Goal: Communication & Community: Answer question/provide support

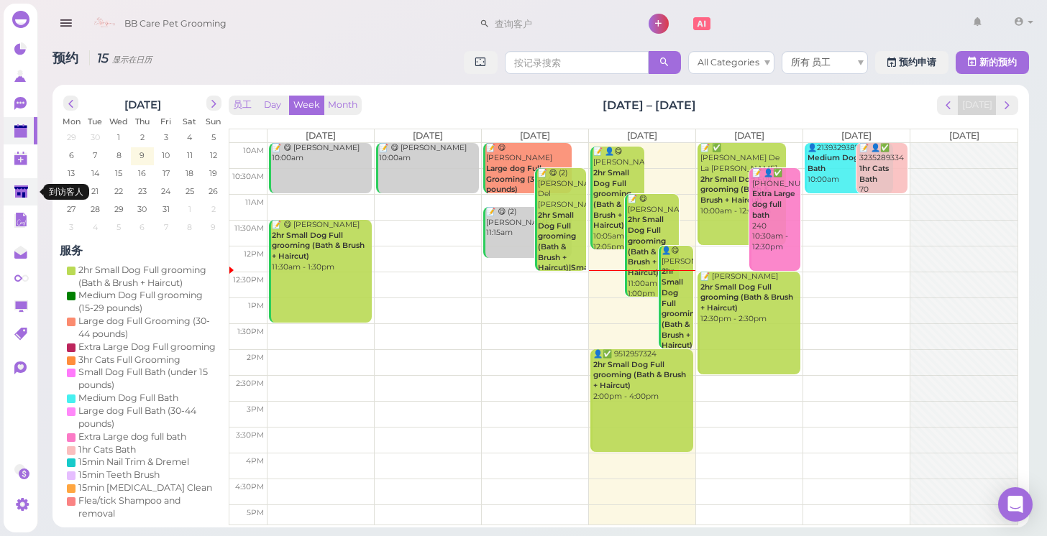
click at [35, 193] on link at bounding box center [21, 191] width 34 height 27
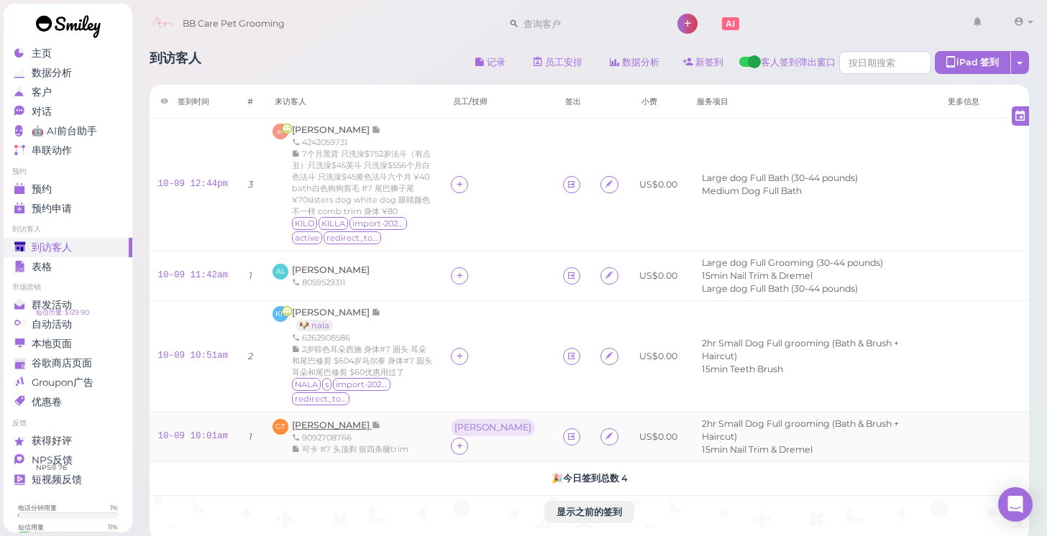
click at [325, 423] on span "[PERSON_NAME]" at bounding box center [332, 425] width 80 height 11
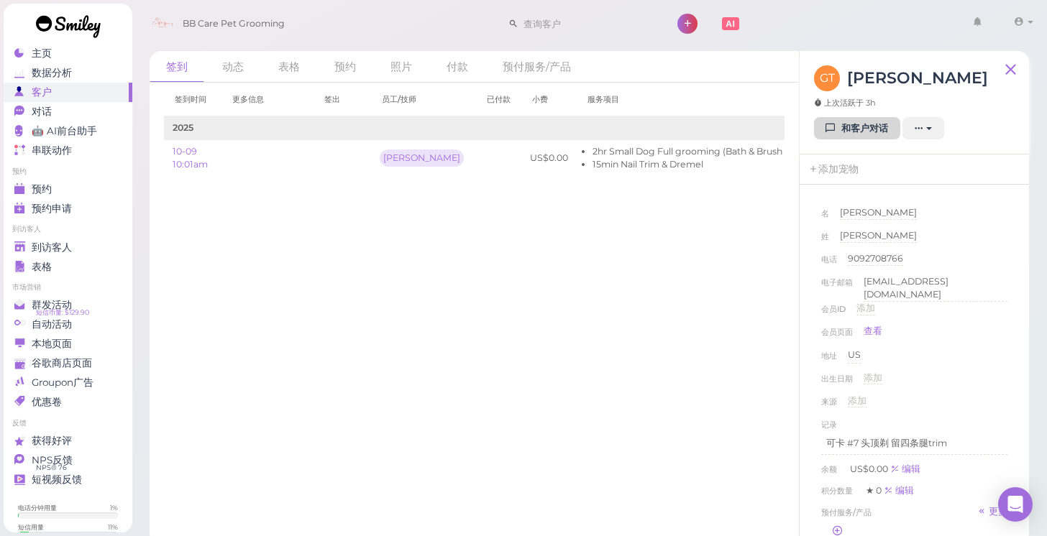
click at [873, 137] on link "和客户对话" at bounding box center [857, 128] width 86 height 23
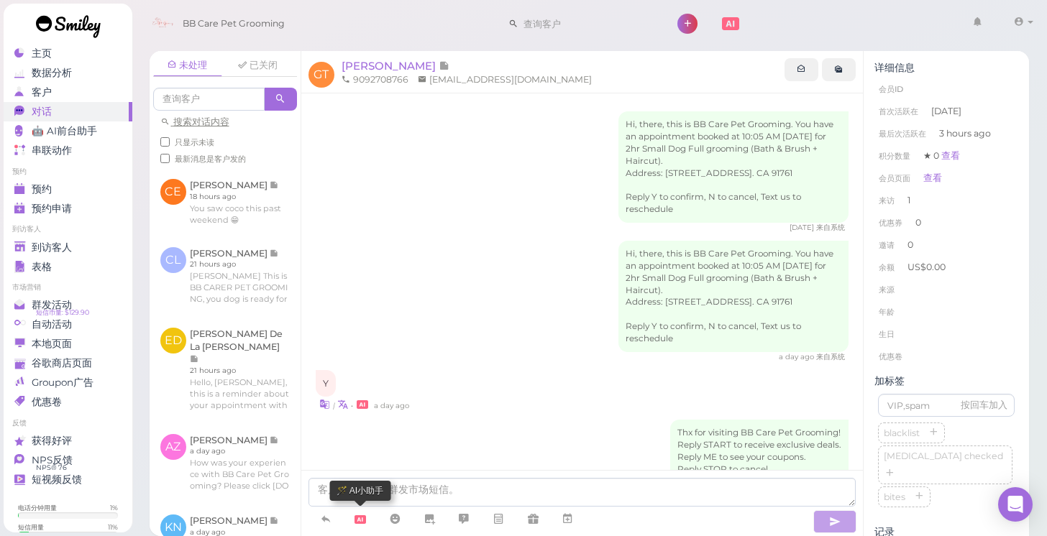
scroll to position [73, 0]
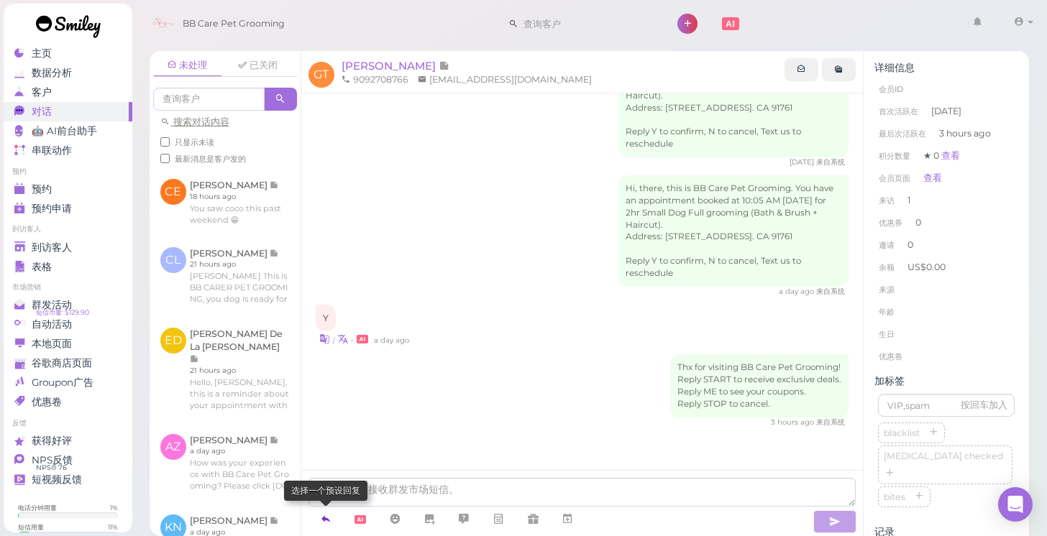
click at [339, 522] on link at bounding box center [325, 519] width 35 height 25
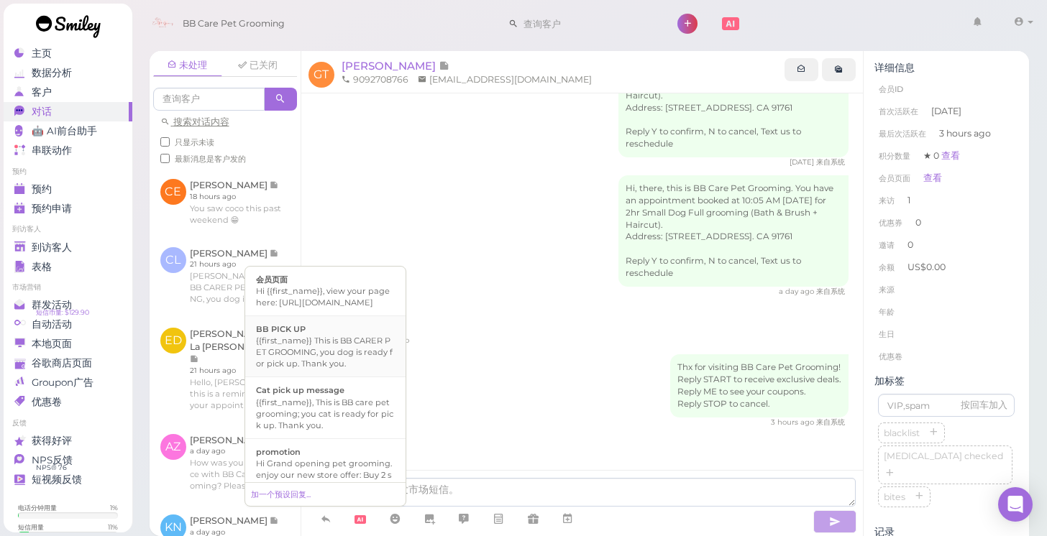
click at [329, 370] on div "{{first_name}} This is BB CARER PET GROOMING, you dog is ready for pick up. Tha…" at bounding box center [325, 352] width 139 height 35
type textarea "{{first_name}} This is BB CARER PET GROOMING, you dog is ready for pick up. Tha…"
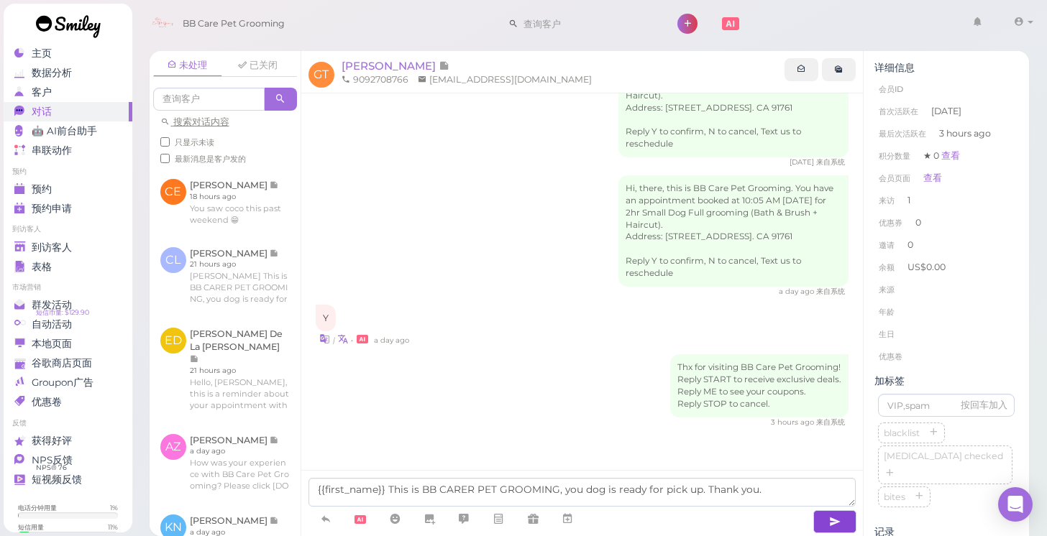
click at [834, 522] on icon "button" at bounding box center [835, 522] width 12 height 14
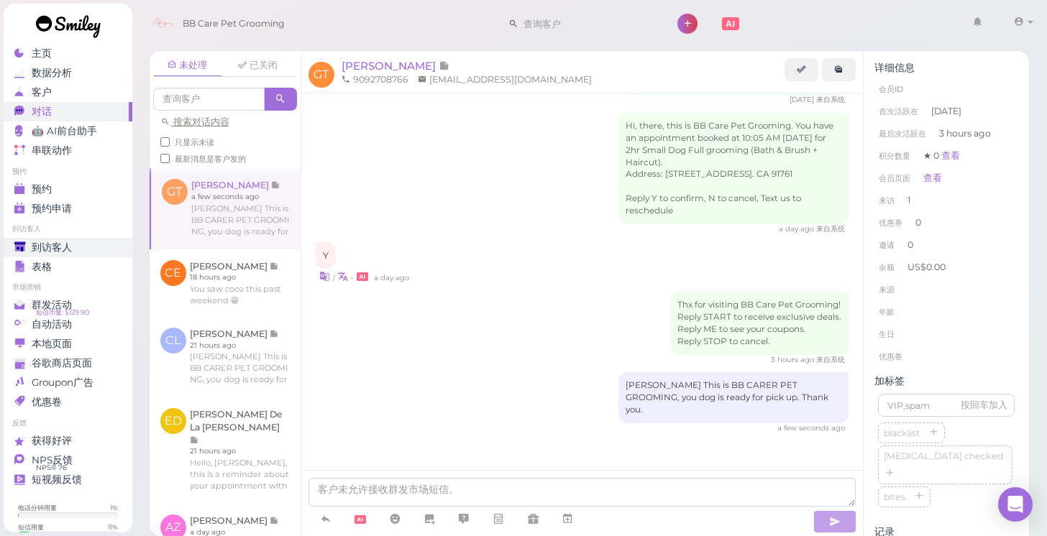
click at [52, 252] on span "到访客人" at bounding box center [52, 248] width 40 height 12
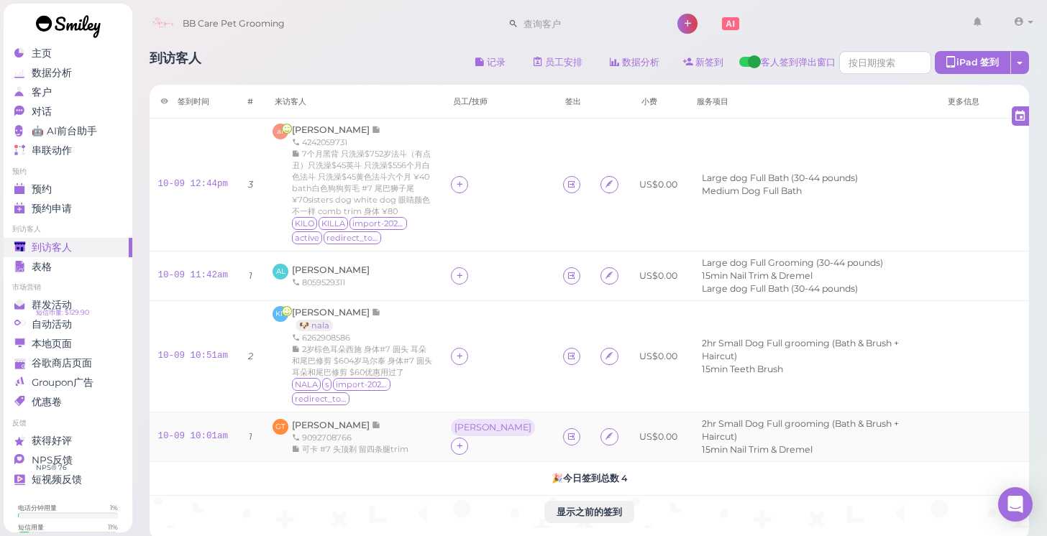
click at [335, 419] on div "[PERSON_NAME] 9092708766 可卡 #7 头顶剃 留四条腿trim" at bounding box center [350, 437] width 116 height 36
click at [339, 420] on span "[PERSON_NAME]" at bounding box center [332, 425] width 80 height 11
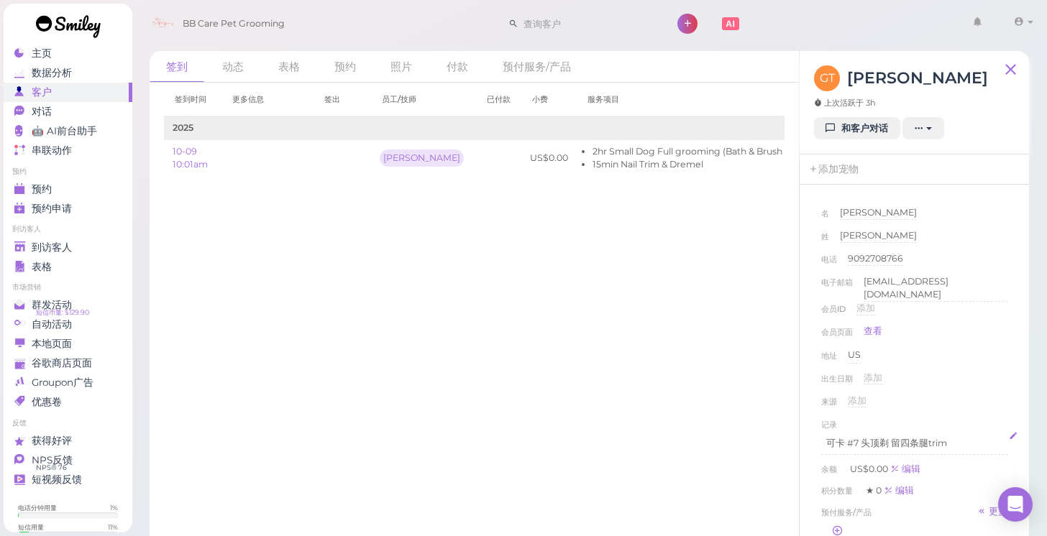
click at [958, 440] on p "可卡 #7 头顶剃 留四条腿trim" at bounding box center [914, 443] width 176 height 13
click at [1005, 395] on div "来源 添加 Google Yelp Instagram Tiktok Groupon Facebook Friends Street Sign" at bounding box center [914, 406] width 186 height 23
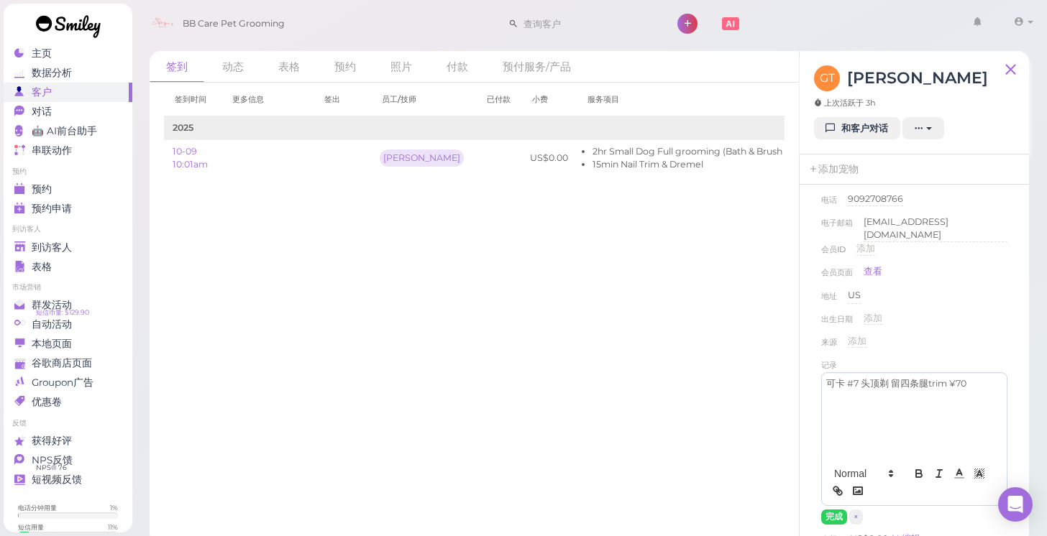
scroll to position [69, 0]
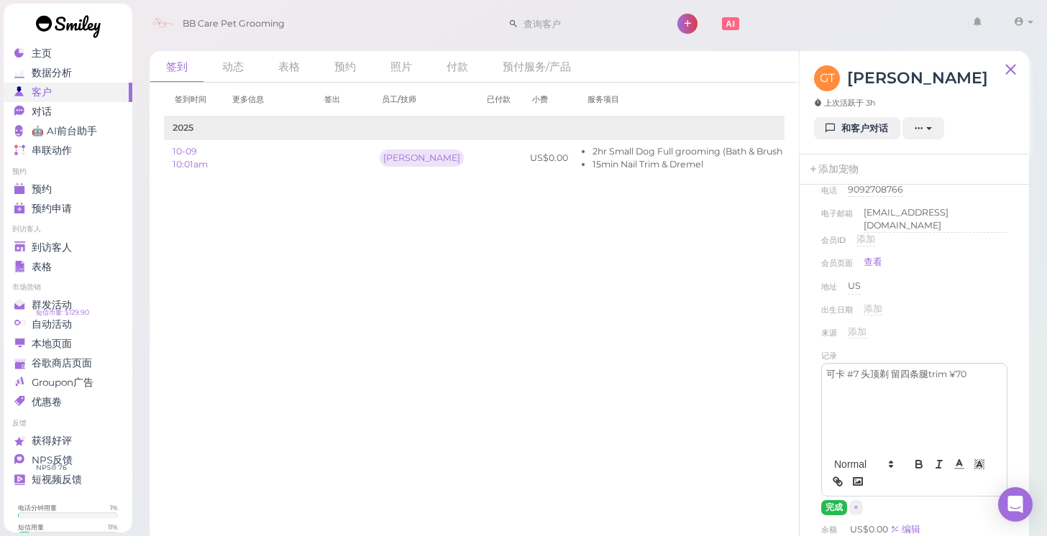
click at [838, 500] on button "完成" at bounding box center [834, 507] width 26 height 15
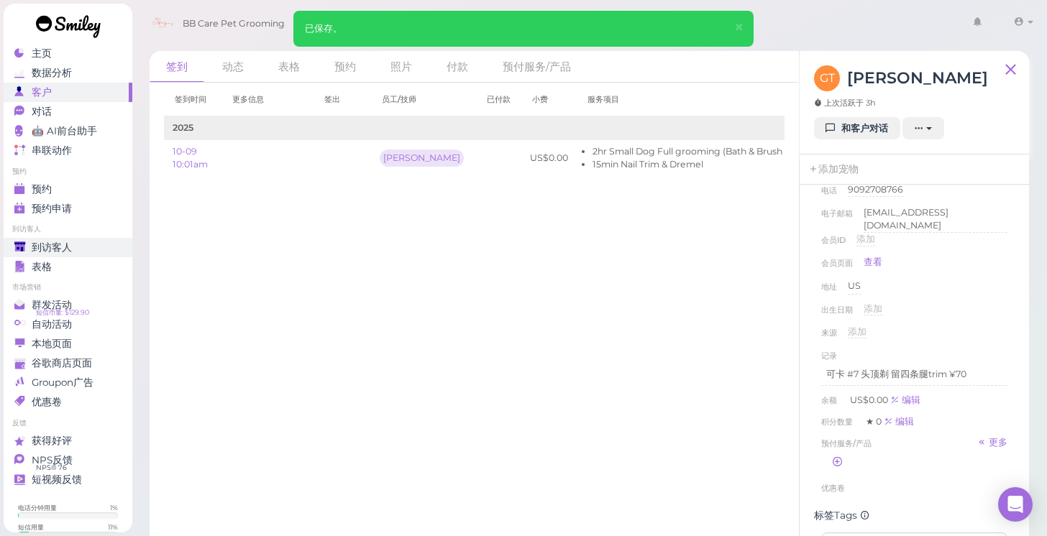
click at [60, 248] on span "到访客人" at bounding box center [52, 248] width 40 height 12
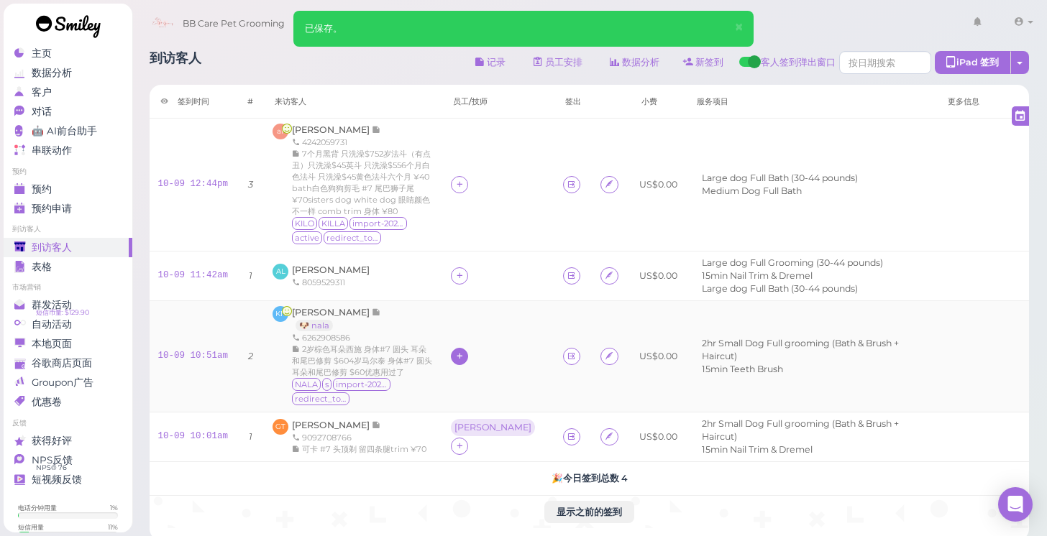
click at [464, 354] on icon at bounding box center [459, 356] width 9 height 11
click at [492, 442] on div "[PERSON_NAME]" at bounding box center [555, 443] width 201 height 28
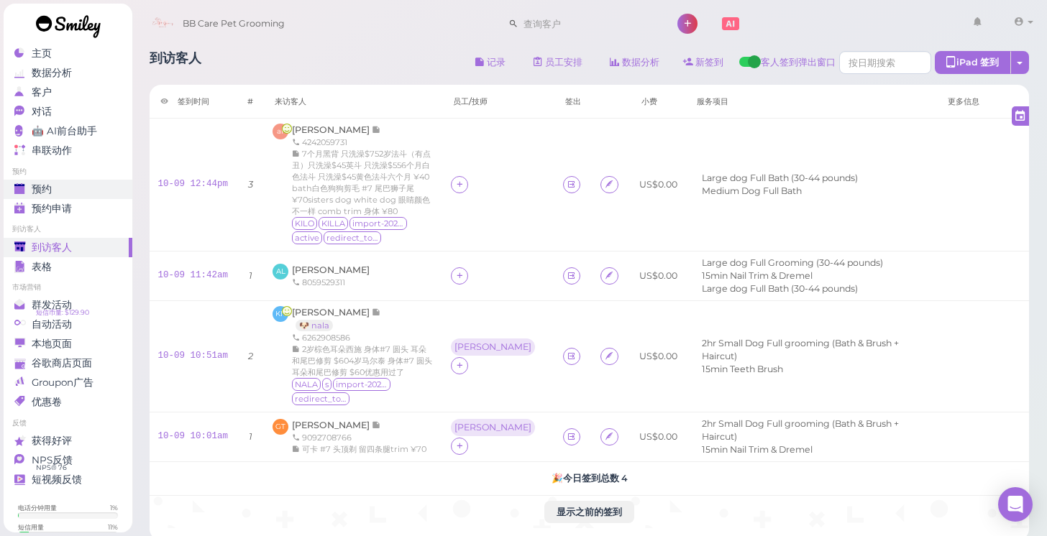
click at [87, 183] on div "预约" at bounding box center [66, 189] width 104 height 12
